Goal: Find specific page/section: Find specific page/section

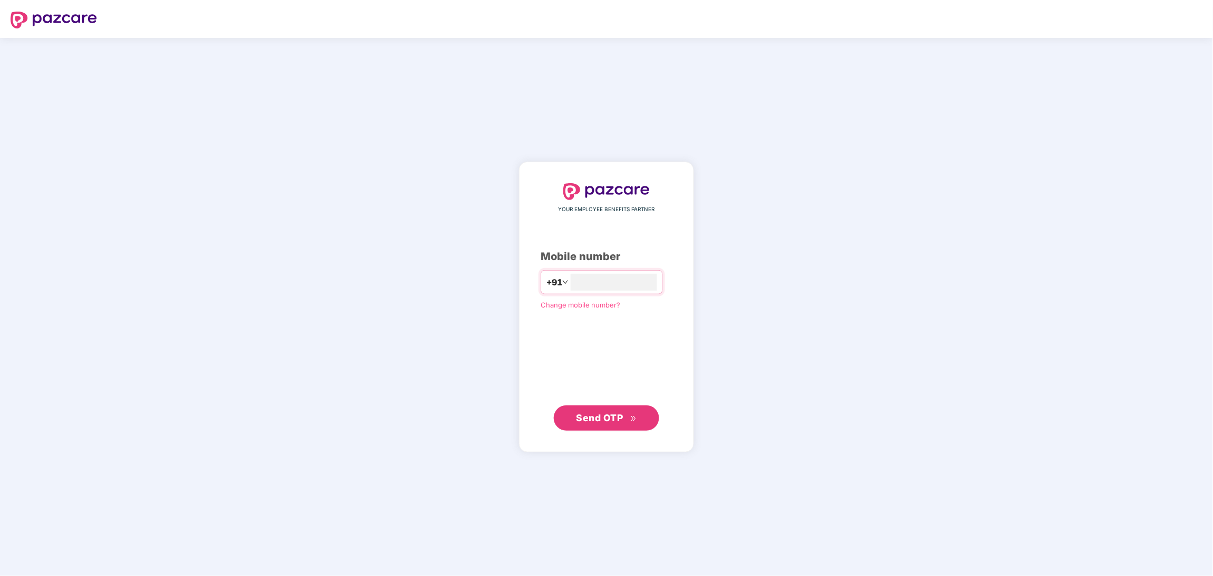
type input "**********"
click at [603, 415] on span "Send OTP" at bounding box center [599, 417] width 47 height 11
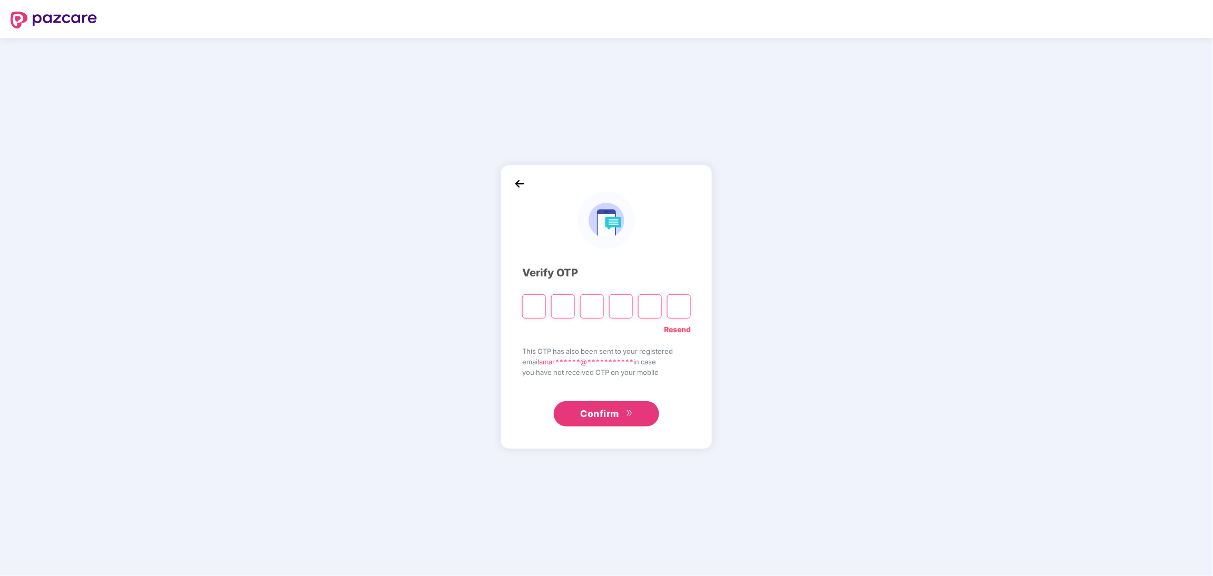
type input "*"
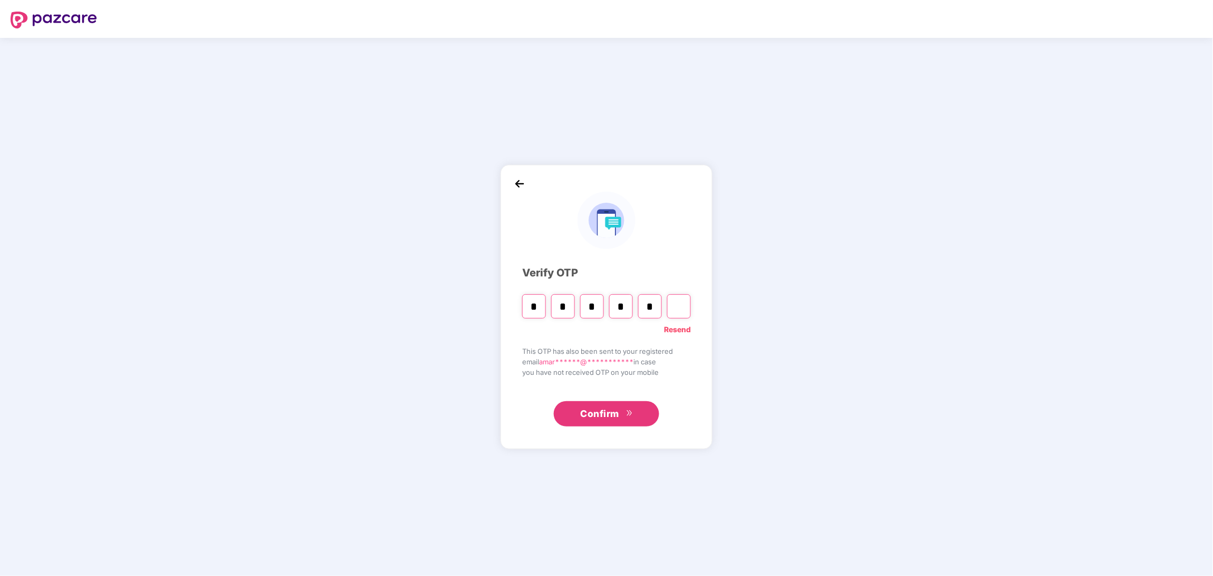
type input "*"
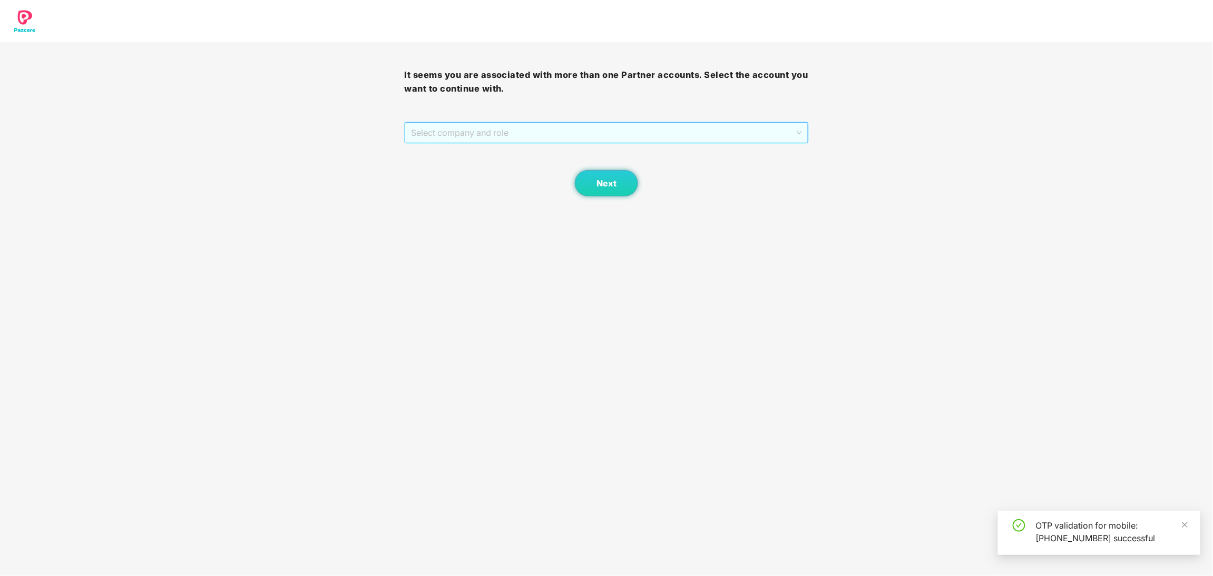
click at [633, 134] on span "Select company and role" at bounding box center [606, 133] width 390 height 20
click at [539, 153] on div "Pazcare - PARTNER_ADMIN" at bounding box center [607, 154] width 392 height 12
click at [600, 182] on span "Next" at bounding box center [606, 184] width 20 height 10
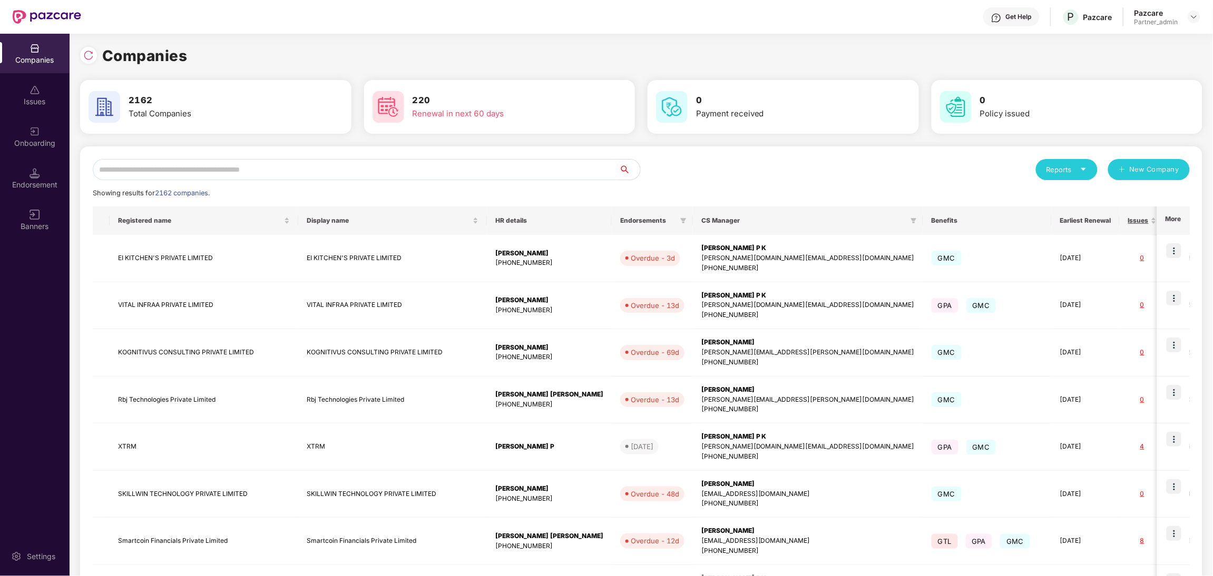
click at [448, 162] on input "text" at bounding box center [356, 169] width 526 height 21
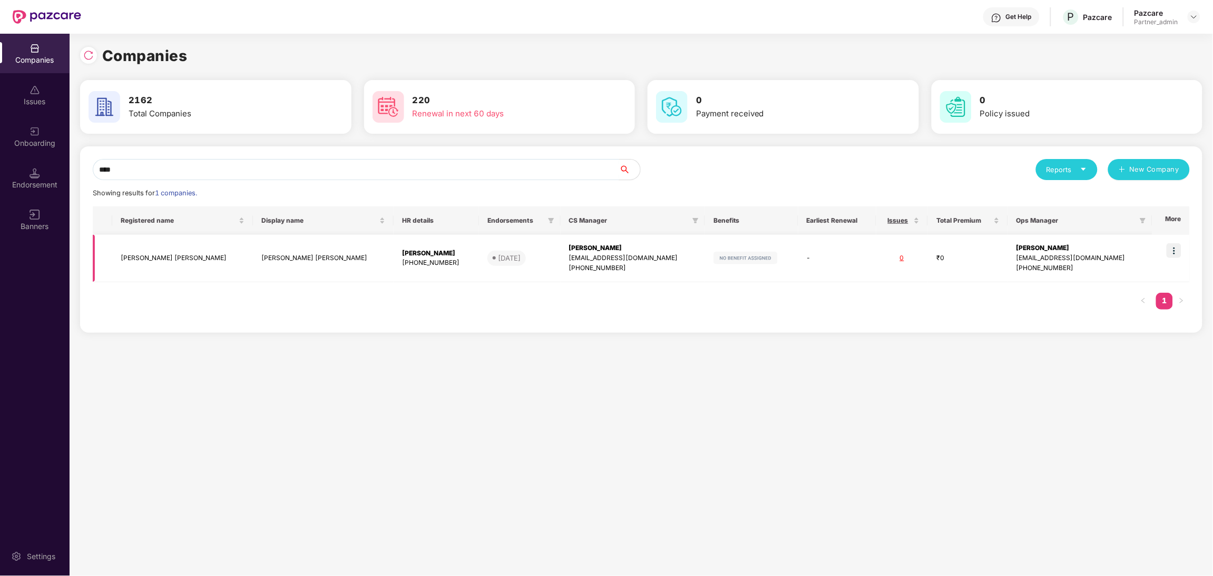
type input "****"
click at [175, 262] on td "[PERSON_NAME] [PERSON_NAME]" at bounding box center [182, 258] width 141 height 47
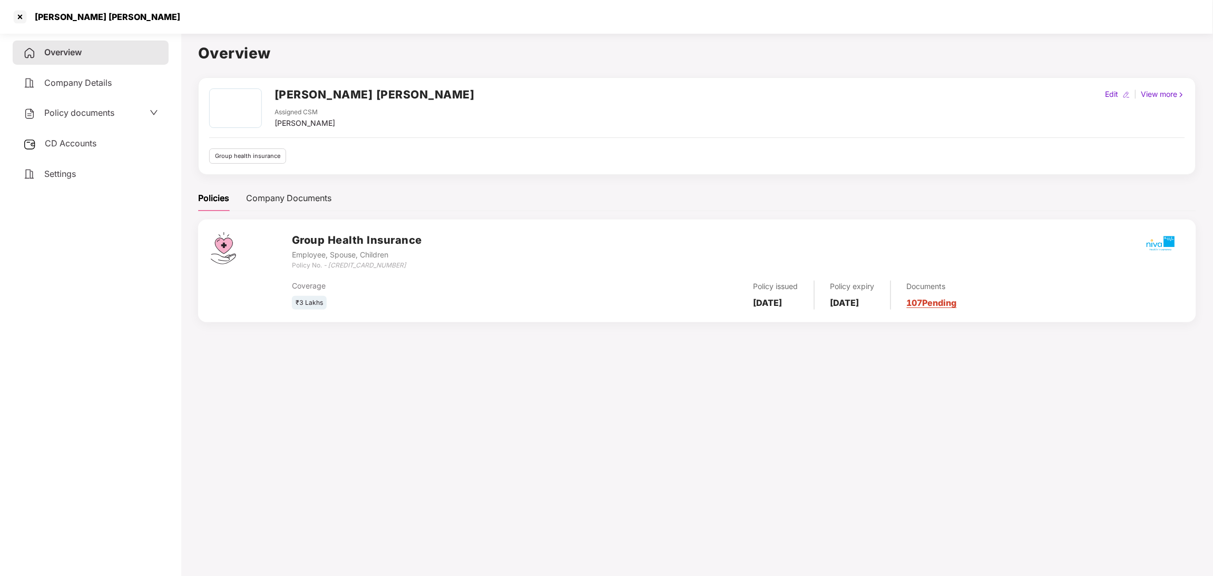
click at [356, 266] on icon "[CREDIT_CARD_NUMBER]" at bounding box center [367, 265] width 79 height 8
click at [77, 146] on span "CD Accounts" at bounding box center [71, 143] width 52 height 11
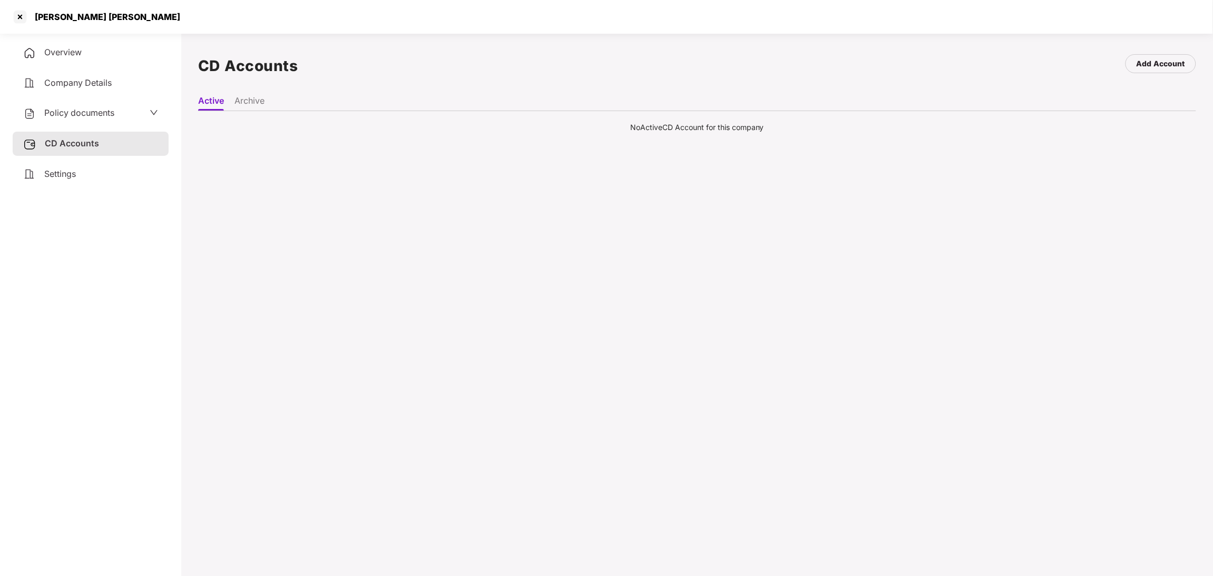
click at [67, 174] on span "Settings" at bounding box center [60, 174] width 32 height 11
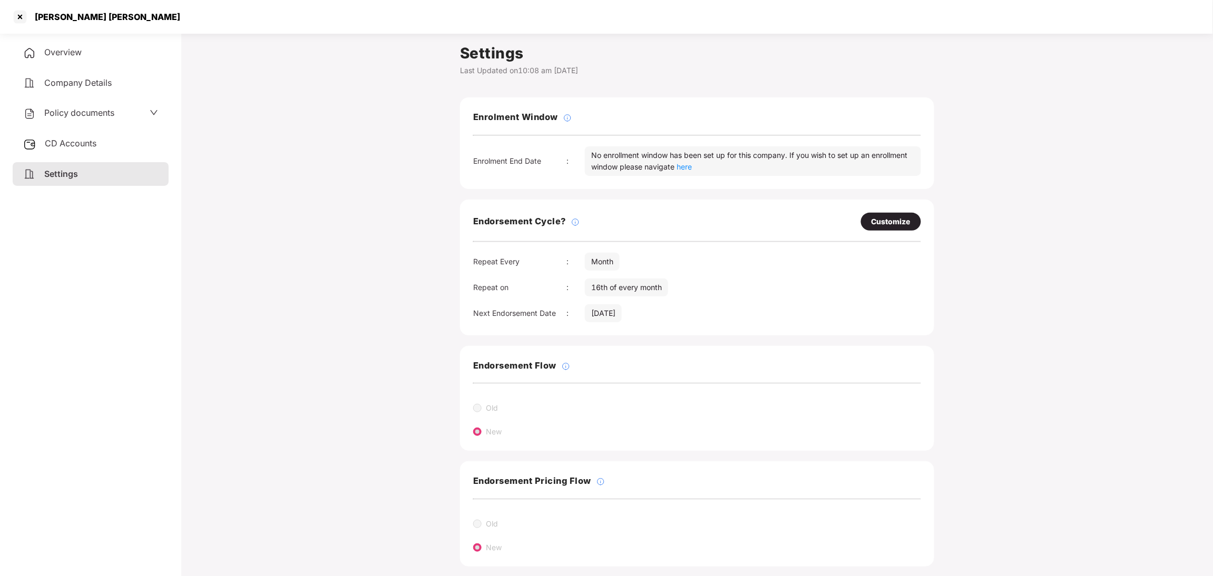
click at [91, 117] on span "Policy documents" at bounding box center [79, 112] width 70 height 11
click at [65, 193] on div "Employee, Spouse, Children" at bounding box center [91, 196] width 134 height 10
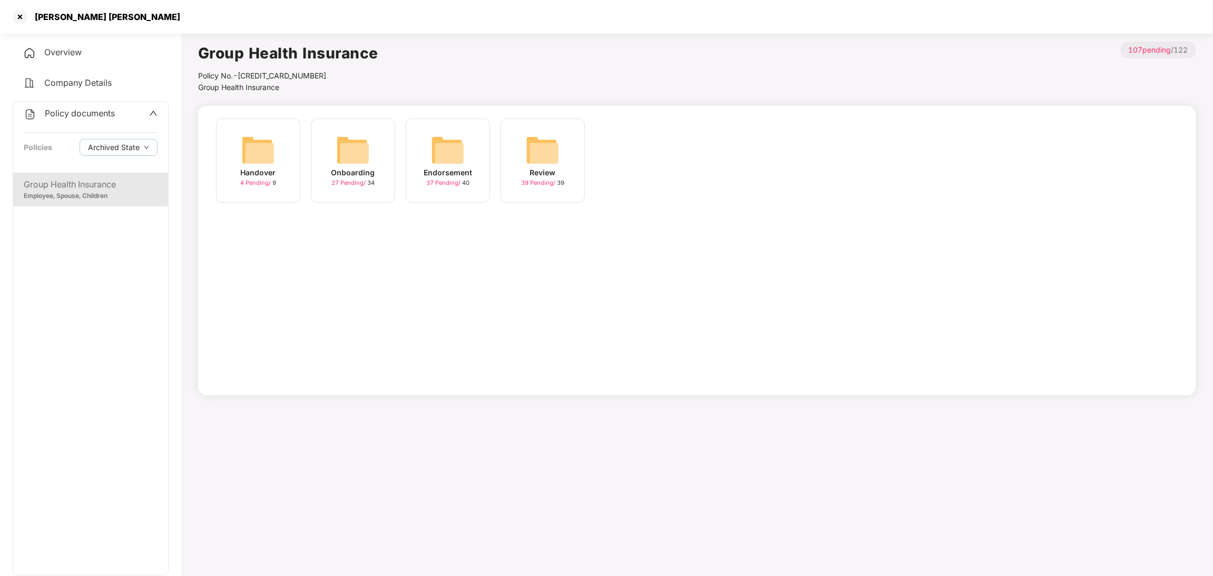
click at [371, 169] on div "Onboarding" at bounding box center [353, 173] width 44 height 12
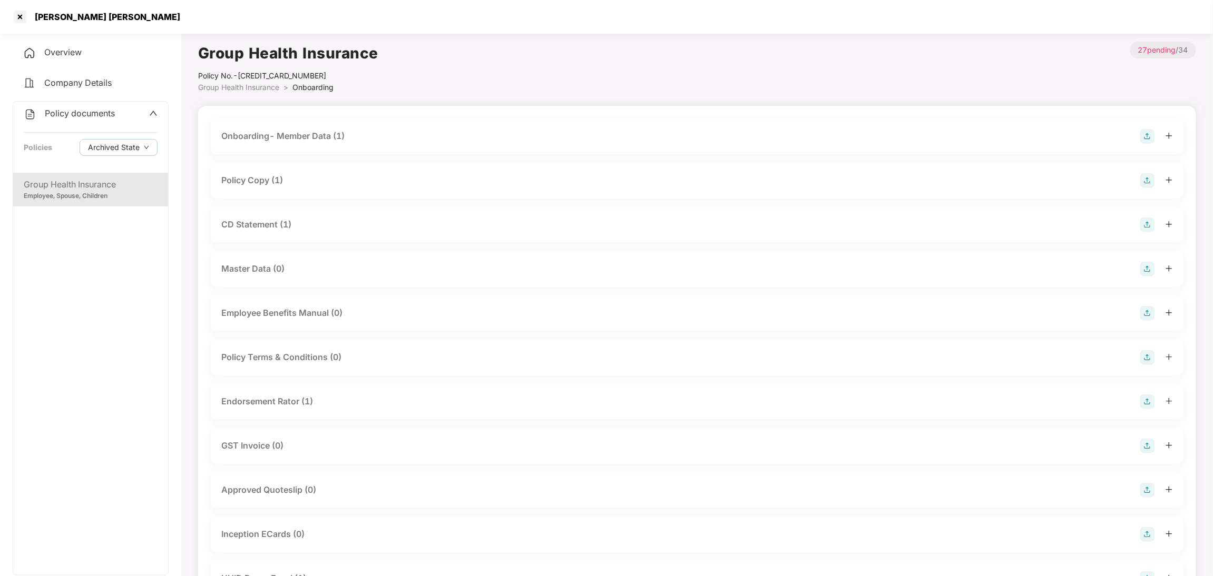
click at [279, 188] on div "Policy Copy (1)" at bounding box center [697, 181] width 973 height 36
click at [276, 179] on div "Policy Copy (1)" at bounding box center [252, 180] width 62 height 13
